Goal: Information Seeking & Learning: Learn about a topic

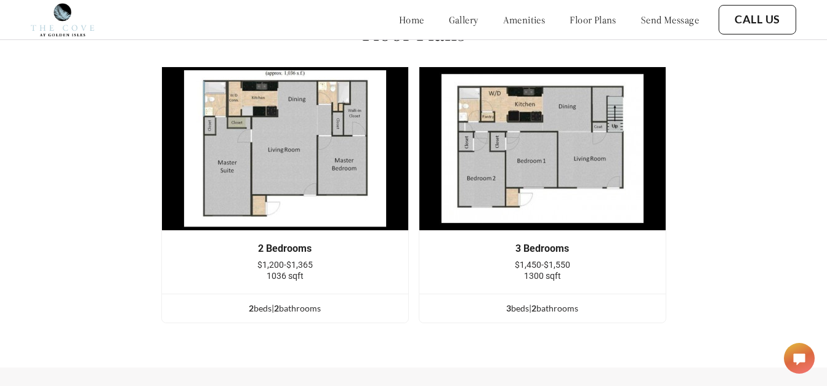
scroll to position [1539, 0]
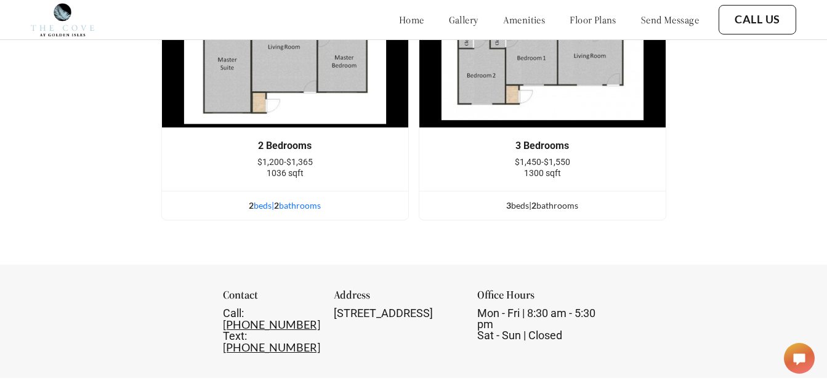
click at [279, 210] on span "2" at bounding box center [276, 205] width 5 height 10
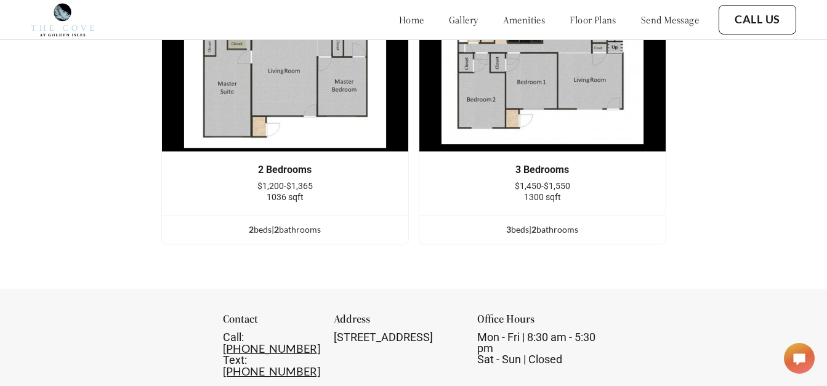
scroll to position [1600, 0]
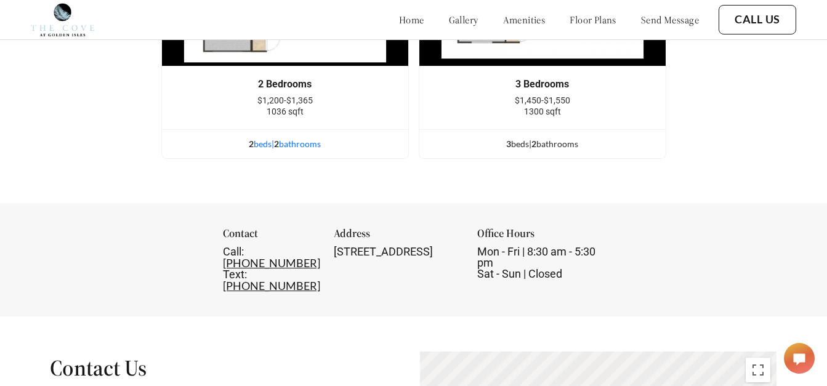
click at [287, 151] on div "2 bed s | 2 bathroom s" at bounding box center [285, 144] width 246 height 14
drag, startPoint x: 283, startPoint y: 149, endPoint x: 236, endPoint y: 158, distance: 47.6
click at [236, 151] on div "2 bed s | 2 bathroom s" at bounding box center [285, 144] width 246 height 14
click at [261, 151] on div "2 bed s | 2 bathroom s" at bounding box center [285, 144] width 246 height 14
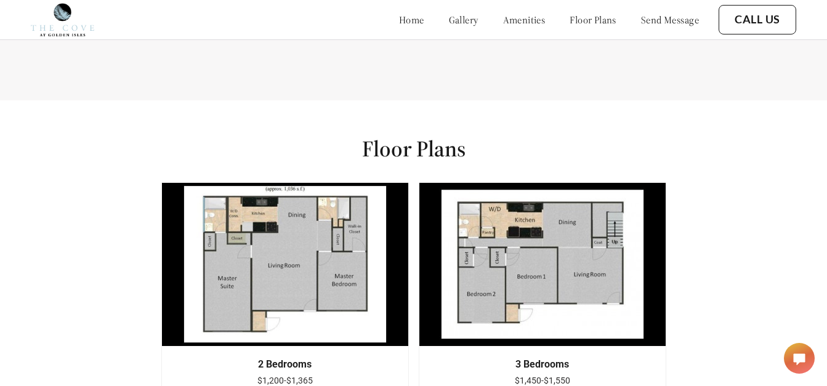
scroll to position [1292, 0]
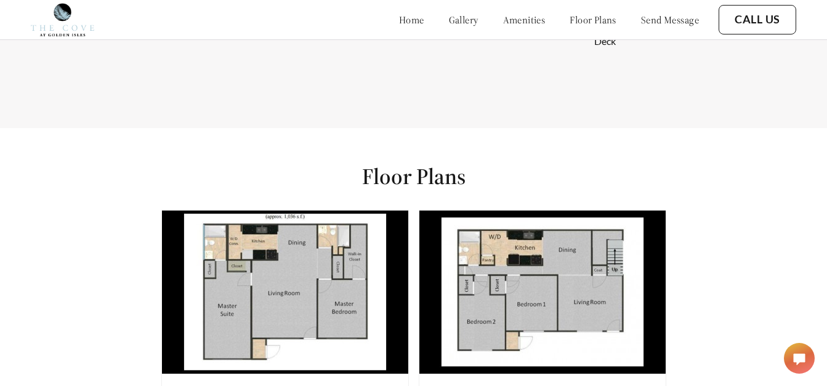
click at [290, 283] on img at bounding box center [284, 292] width 247 height 164
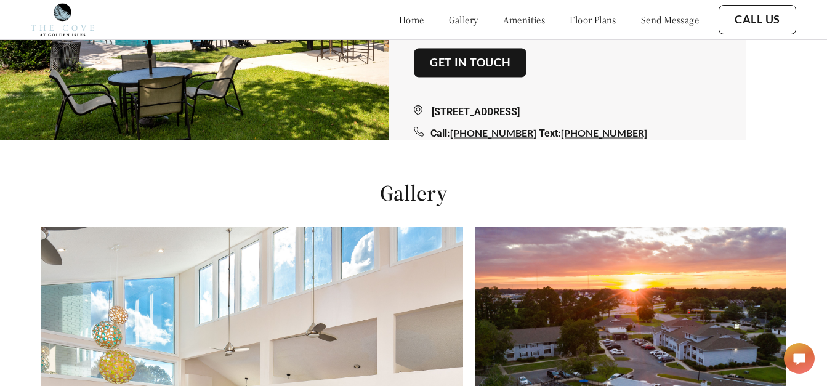
scroll to position [0, 0]
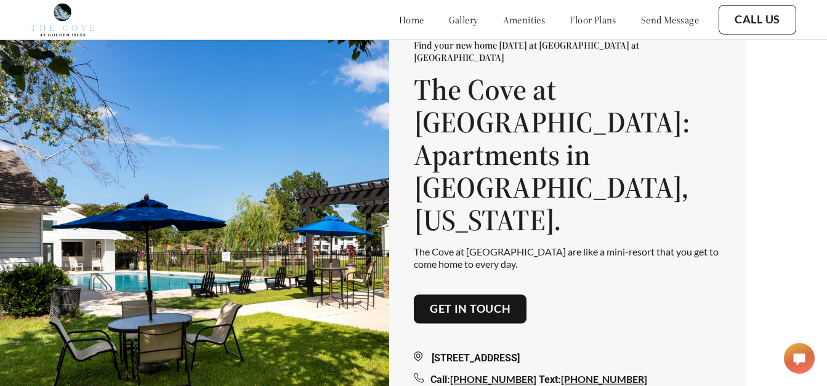
click at [575, 18] on link "floor plans" at bounding box center [592, 20] width 47 height 12
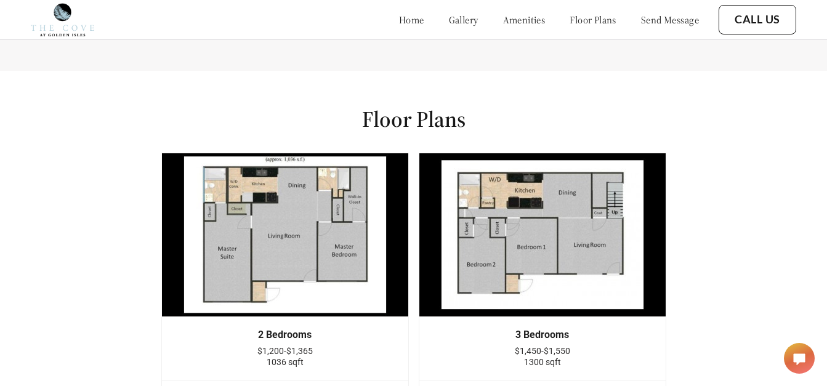
scroll to position [1430, 0]
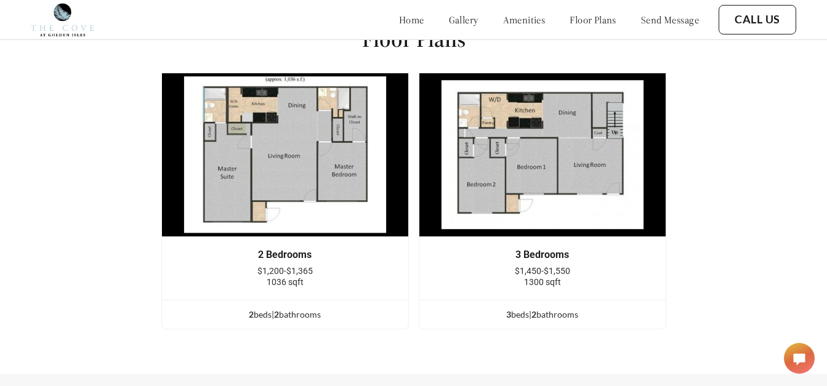
click at [250, 164] on img at bounding box center [284, 155] width 247 height 164
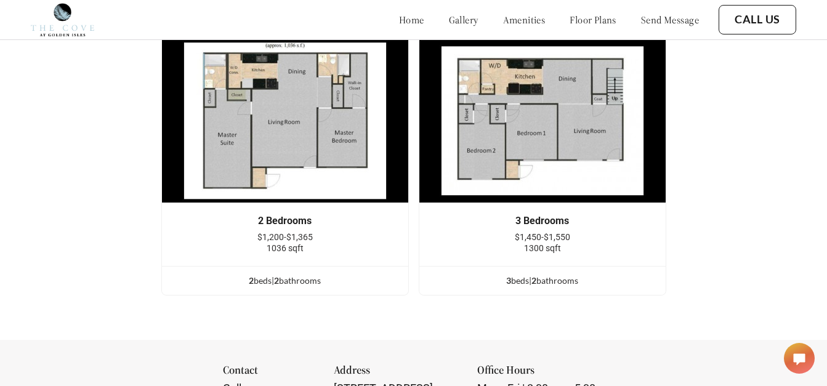
scroll to position [1491, 0]
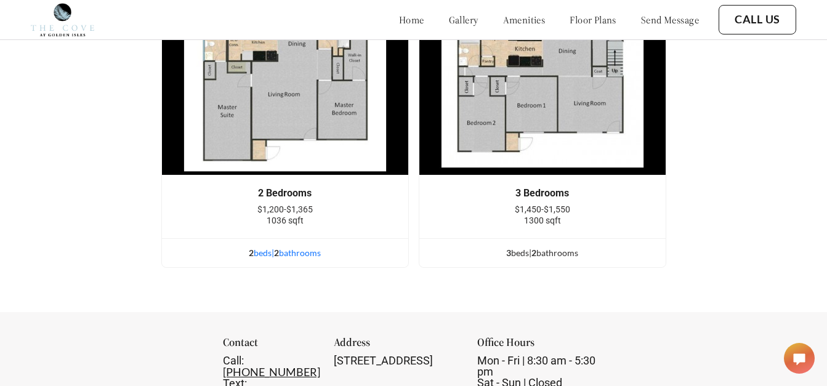
click at [266, 259] on div "2 bed s | 2 bathroom s" at bounding box center [285, 253] width 246 height 14
click at [524, 260] on div "3 bed s | 2 bathroom s" at bounding box center [542, 253] width 246 height 14
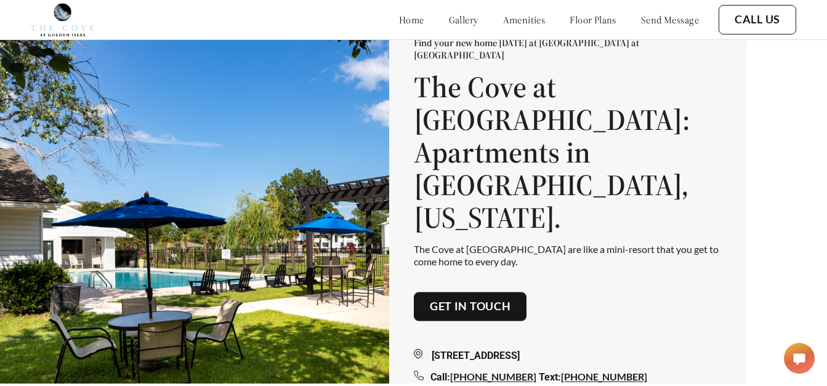
scroll to position [0, 0]
